Goal: Information Seeking & Learning: Learn about a topic

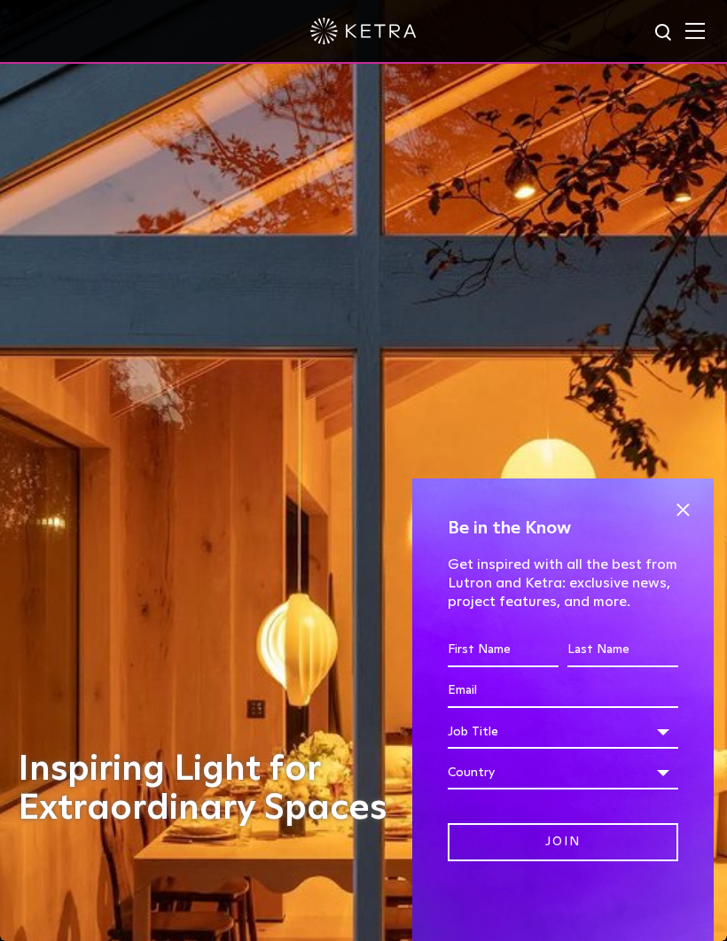
click at [675, 502] on span at bounding box center [682, 509] width 27 height 27
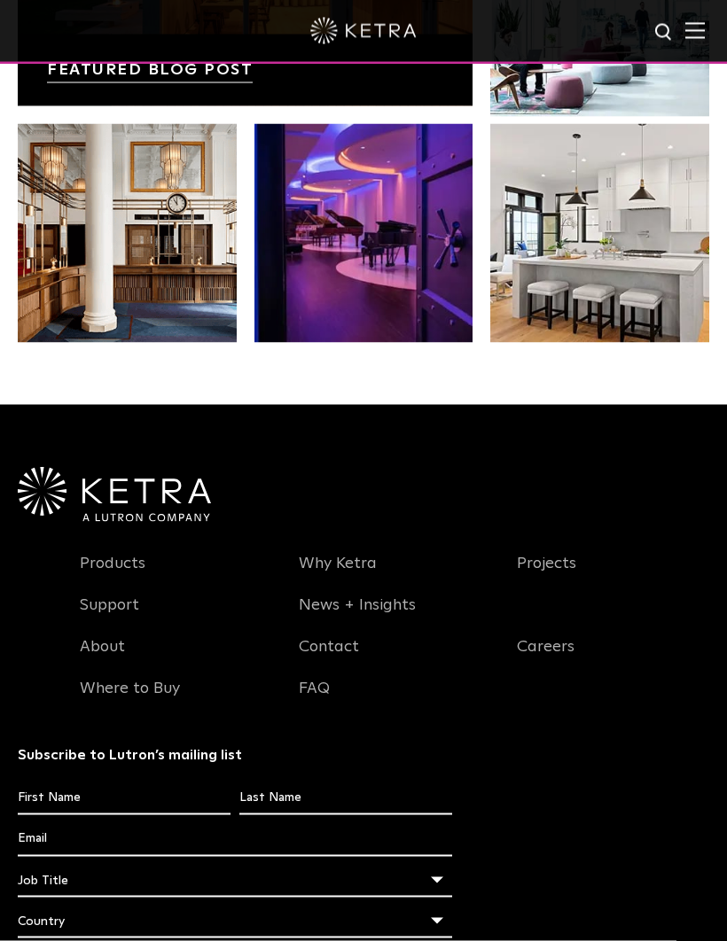
scroll to position [2955, 0]
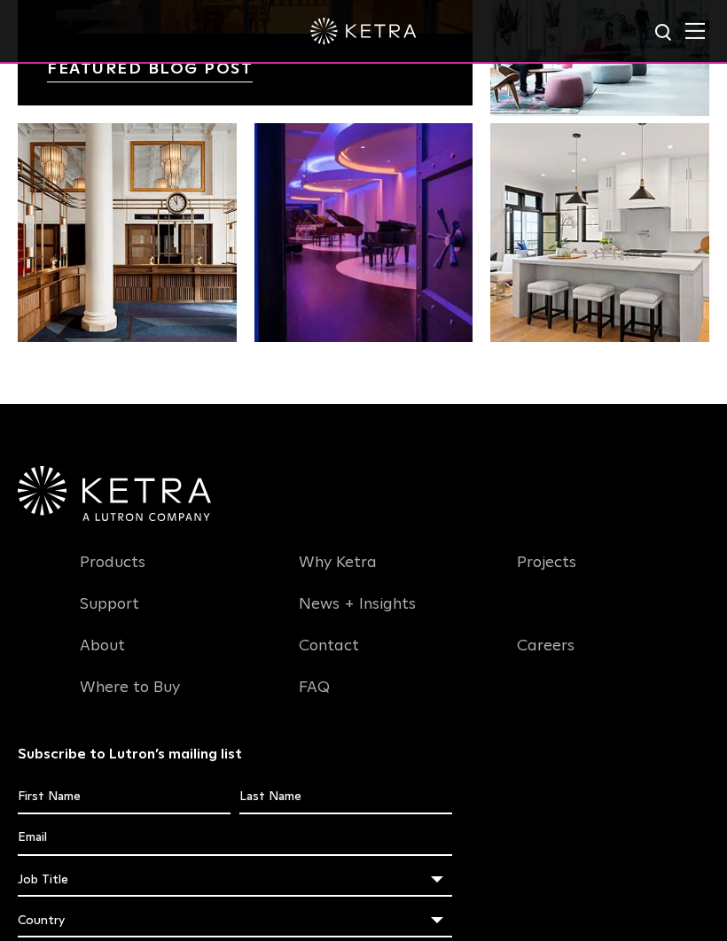
click at [128, 594] on link "Products" at bounding box center [113, 573] width 66 height 41
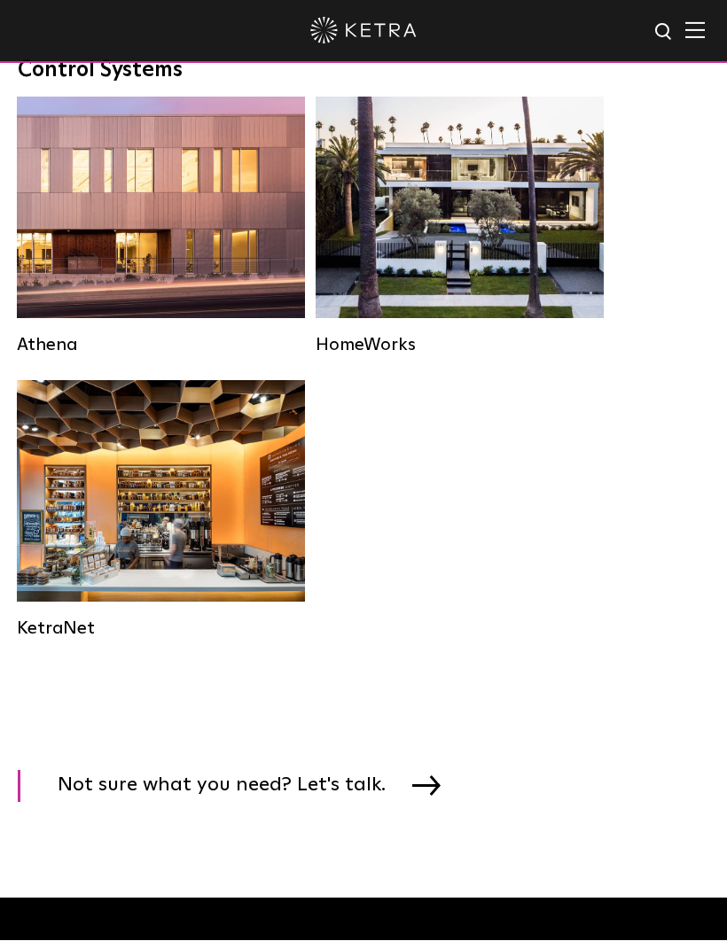
scroll to position [3174, 0]
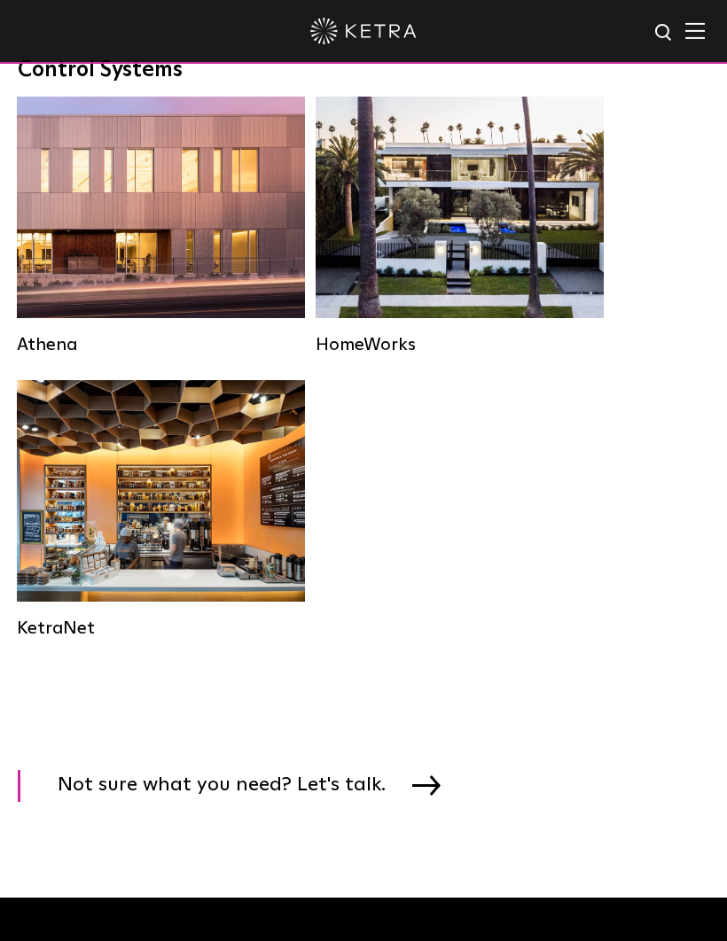
click at [425, 300] on div "Residential Solution" at bounding box center [460, 208] width 288 height 222
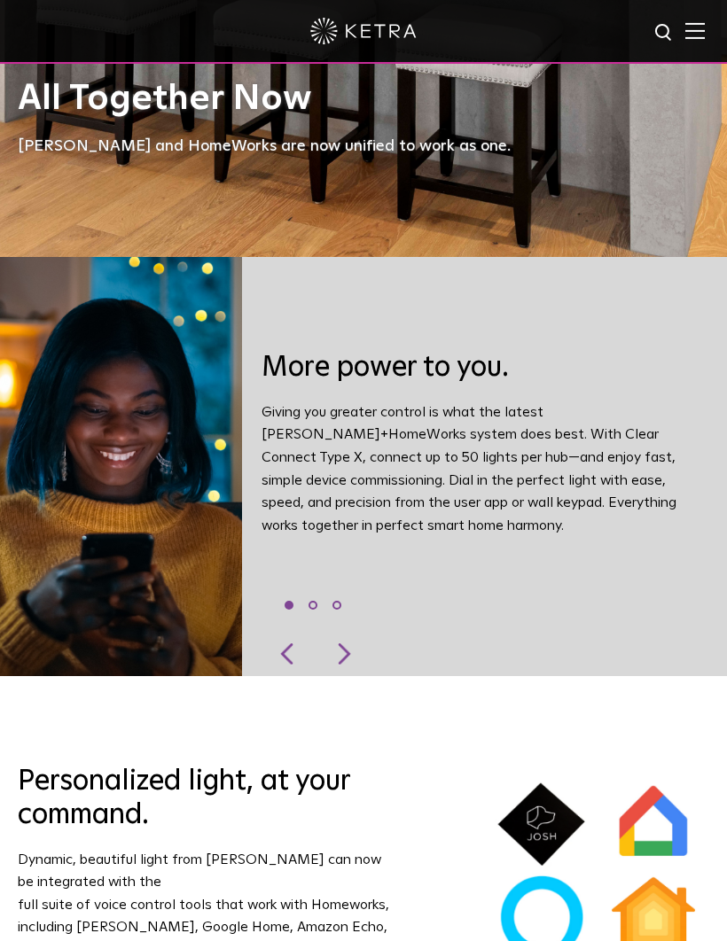
scroll to position [696, 0]
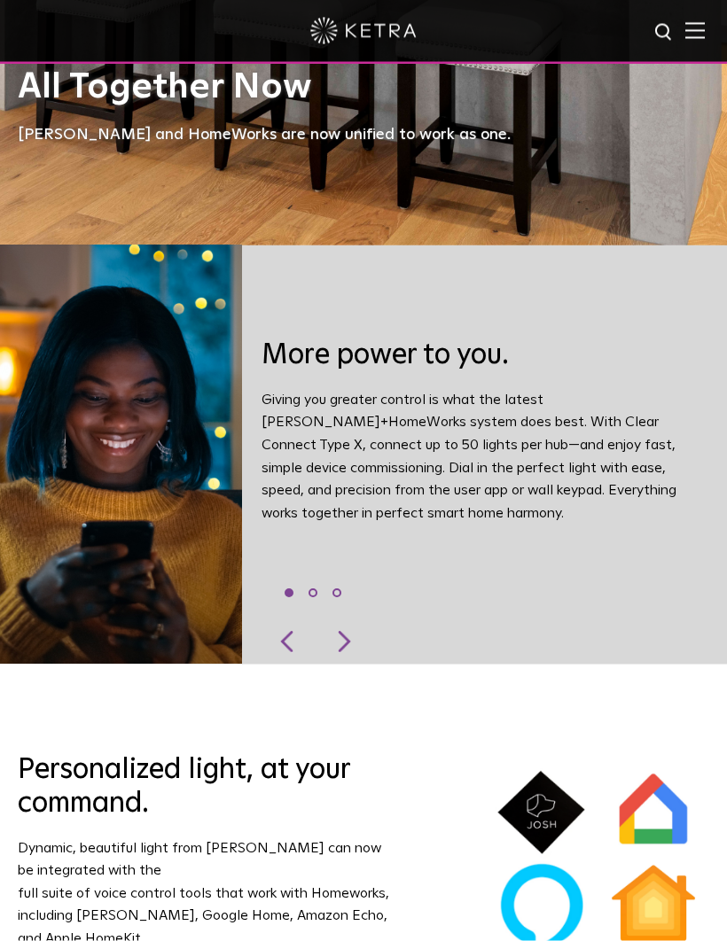
click at [331, 665] on div at bounding box center [342, 642] width 53 height 44
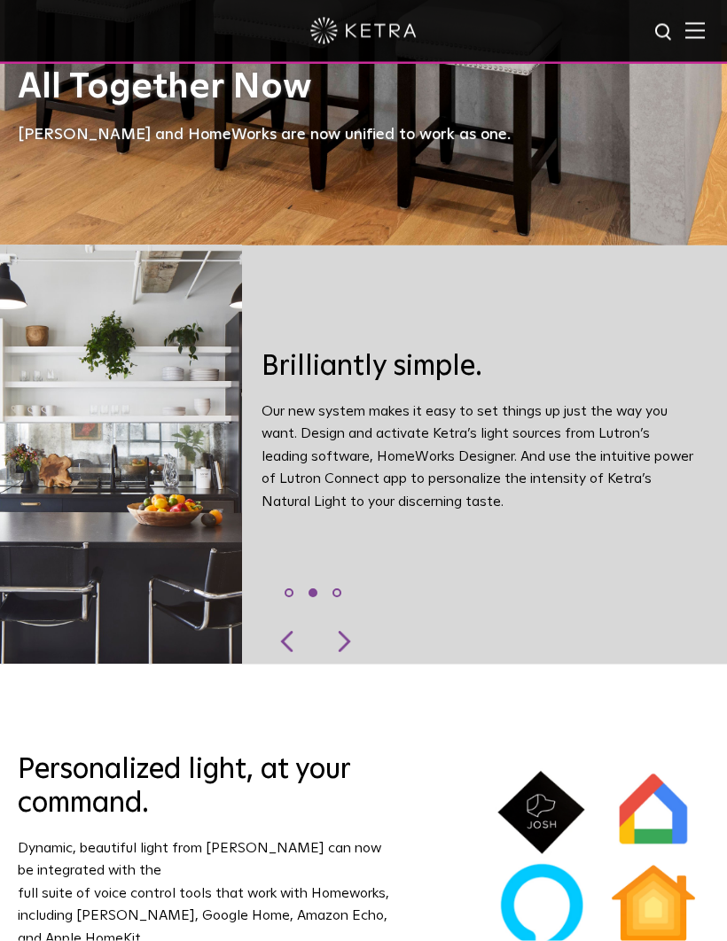
click at [354, 665] on div at bounding box center [342, 642] width 53 height 44
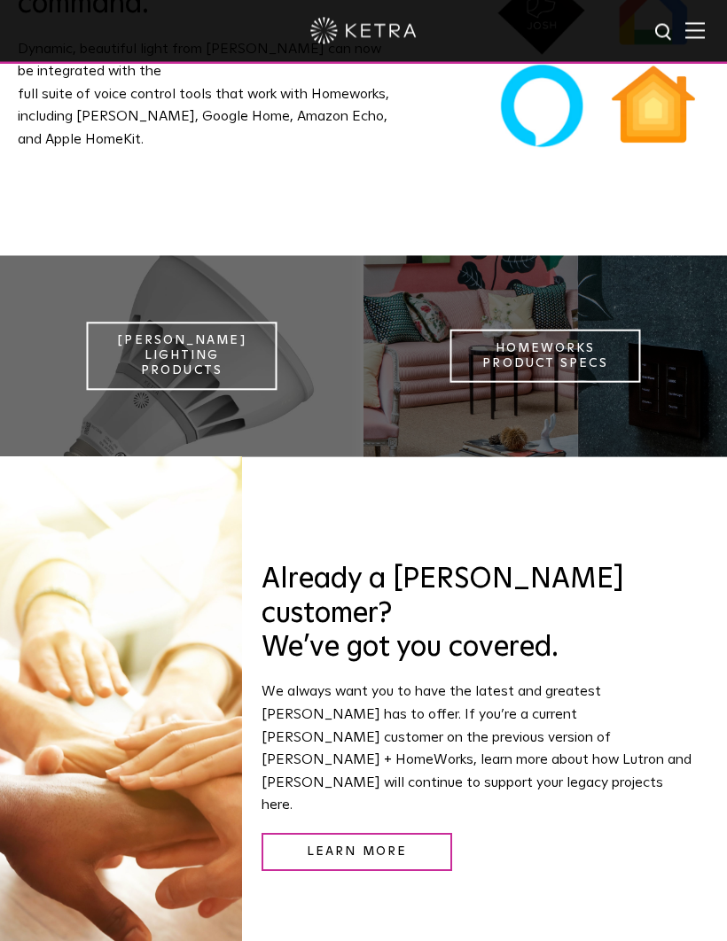
scroll to position [1495, 0]
click at [253, 390] on link "[PERSON_NAME] Lighting Products" at bounding box center [182, 356] width 191 height 67
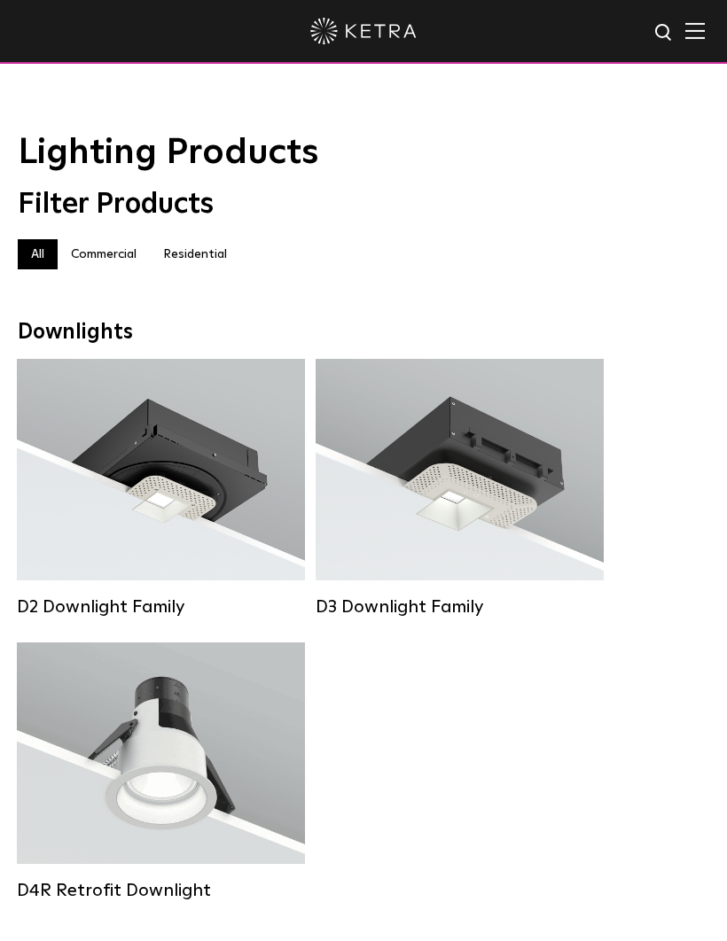
click at [219, 265] on label "Residential" at bounding box center [195, 254] width 90 height 30
